Goal: Task Accomplishment & Management: Use online tool/utility

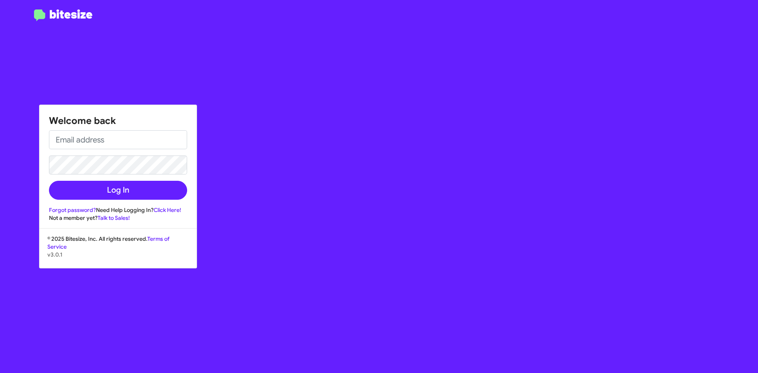
type input "[EMAIL_ADDRESS][DOMAIN_NAME]"
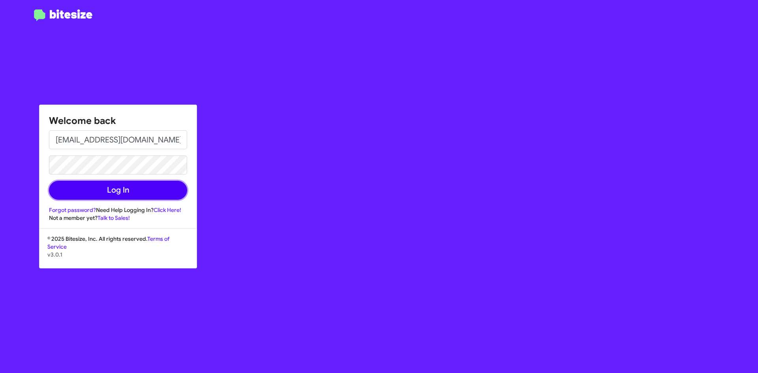
click at [92, 183] on button "Log In" at bounding box center [118, 190] width 138 height 19
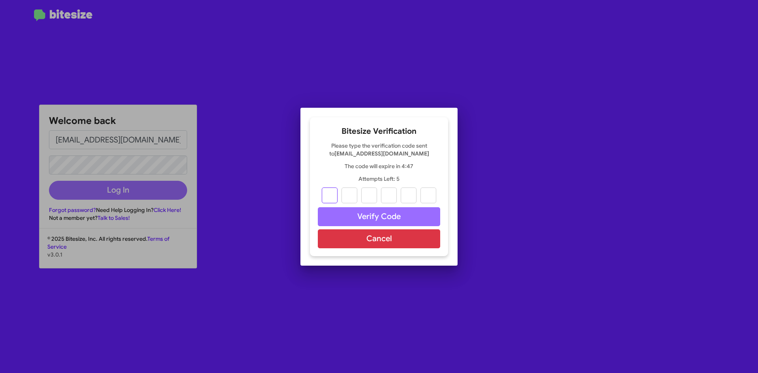
click at [324, 194] on input "text" at bounding box center [330, 196] width 16 height 16
type input "5"
type input "2"
type input "1"
type input "4"
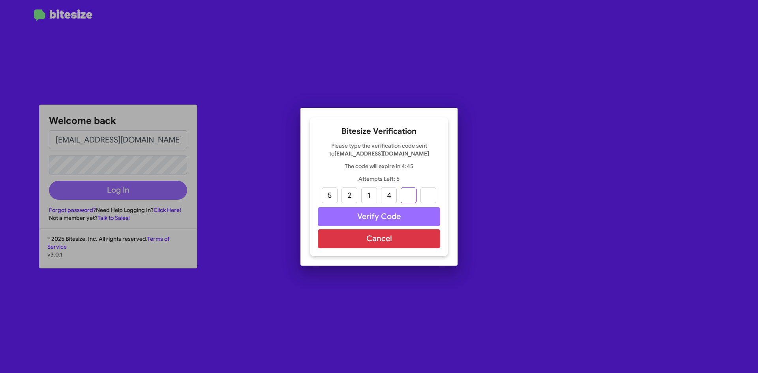
type input "8"
type input "1"
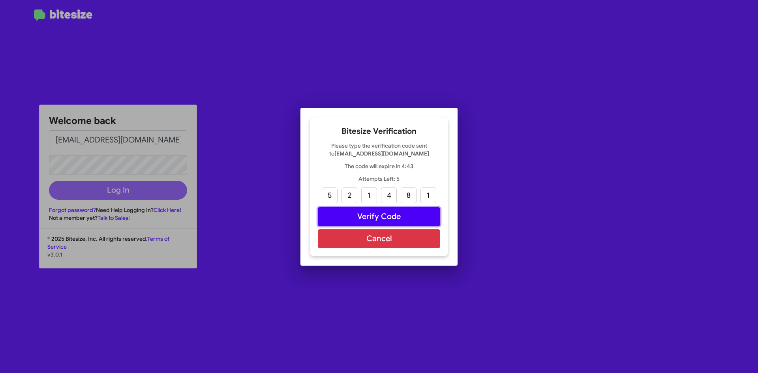
click at [371, 216] on button "Verify Code" at bounding box center [379, 216] width 122 height 19
